Goal: Information Seeking & Learning: Check status

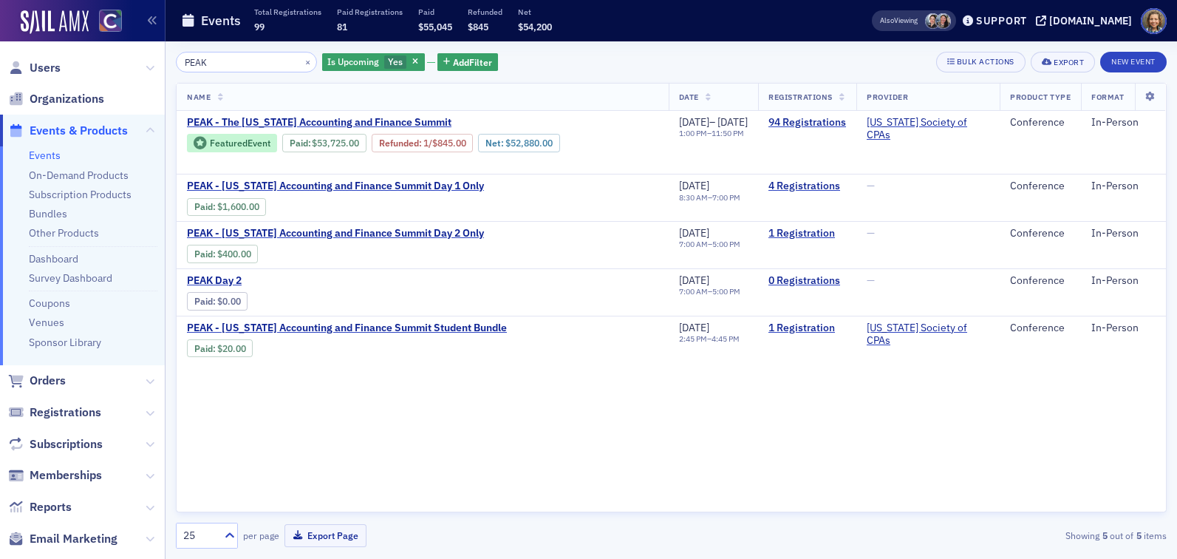
click at [58, 150] on link "Events" at bounding box center [45, 155] width 32 height 13
type input "PEAK"
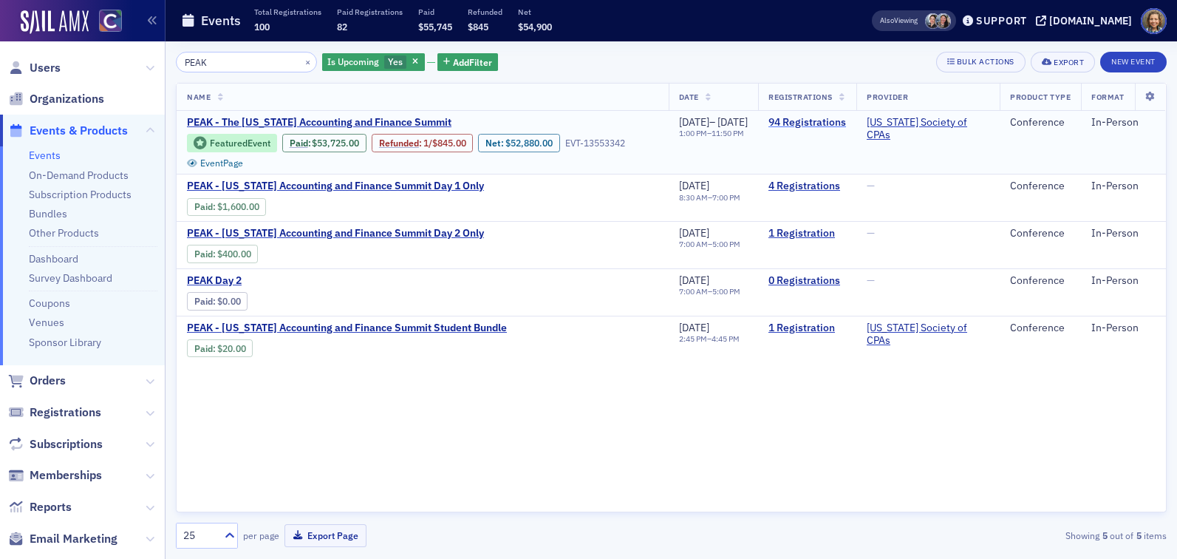
click at [807, 121] on link "94 Registrations" at bounding box center [807, 122] width 78 height 13
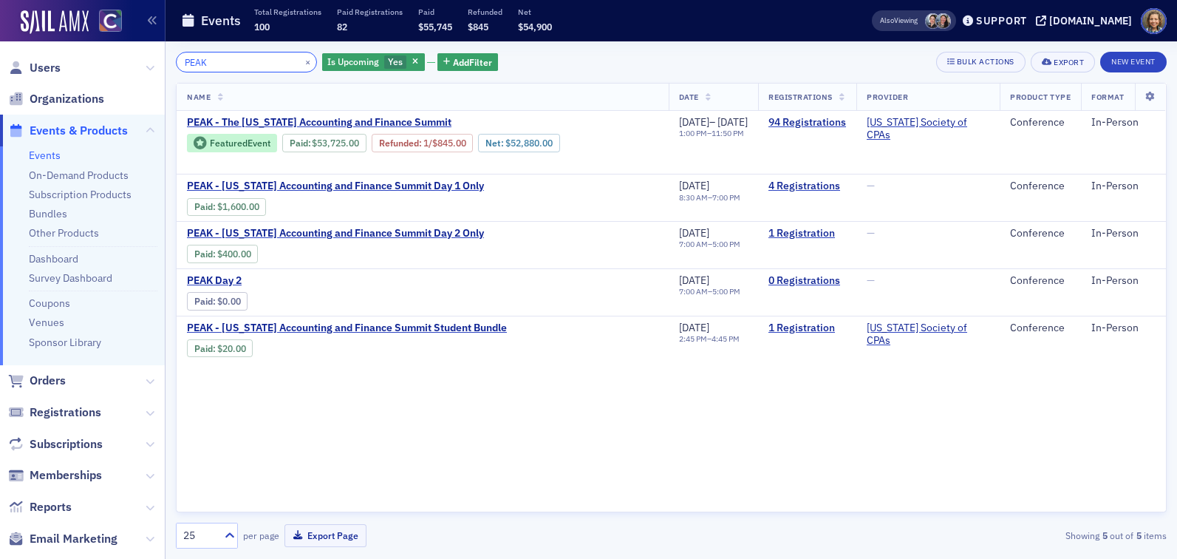
drag, startPoint x: 227, startPoint y: 62, endPoint x: 115, endPoint y: 33, distance: 116.1
click at [115, 33] on div "Users Organizations Events & Products Events On-Demand Products Subscription Pr…" at bounding box center [588, 279] width 1177 height 559
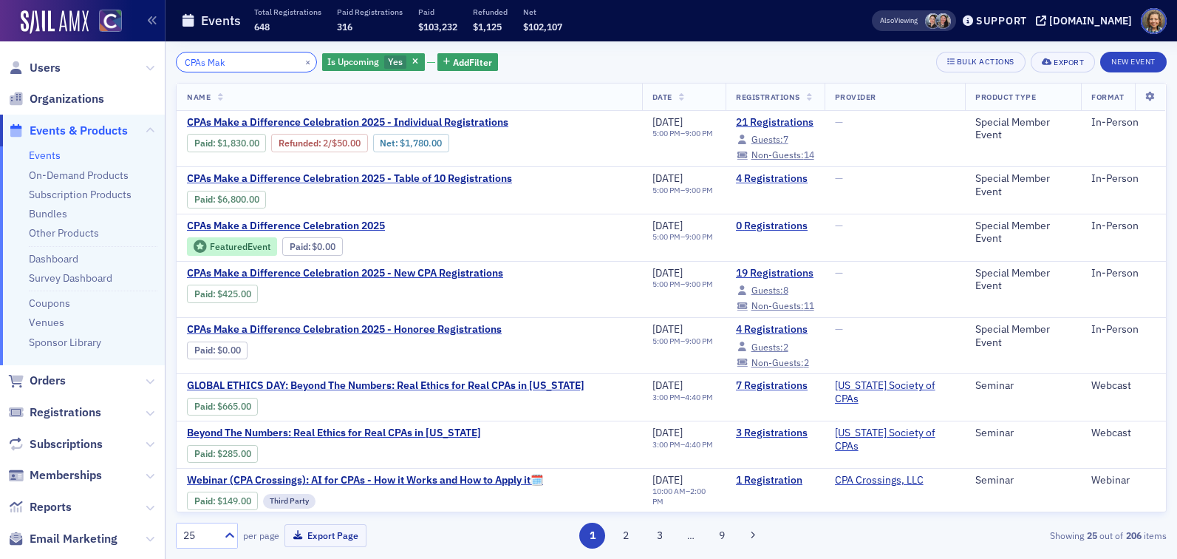
type input "CPAs Mak"
